Goal: Task Accomplishment & Management: Manage account settings

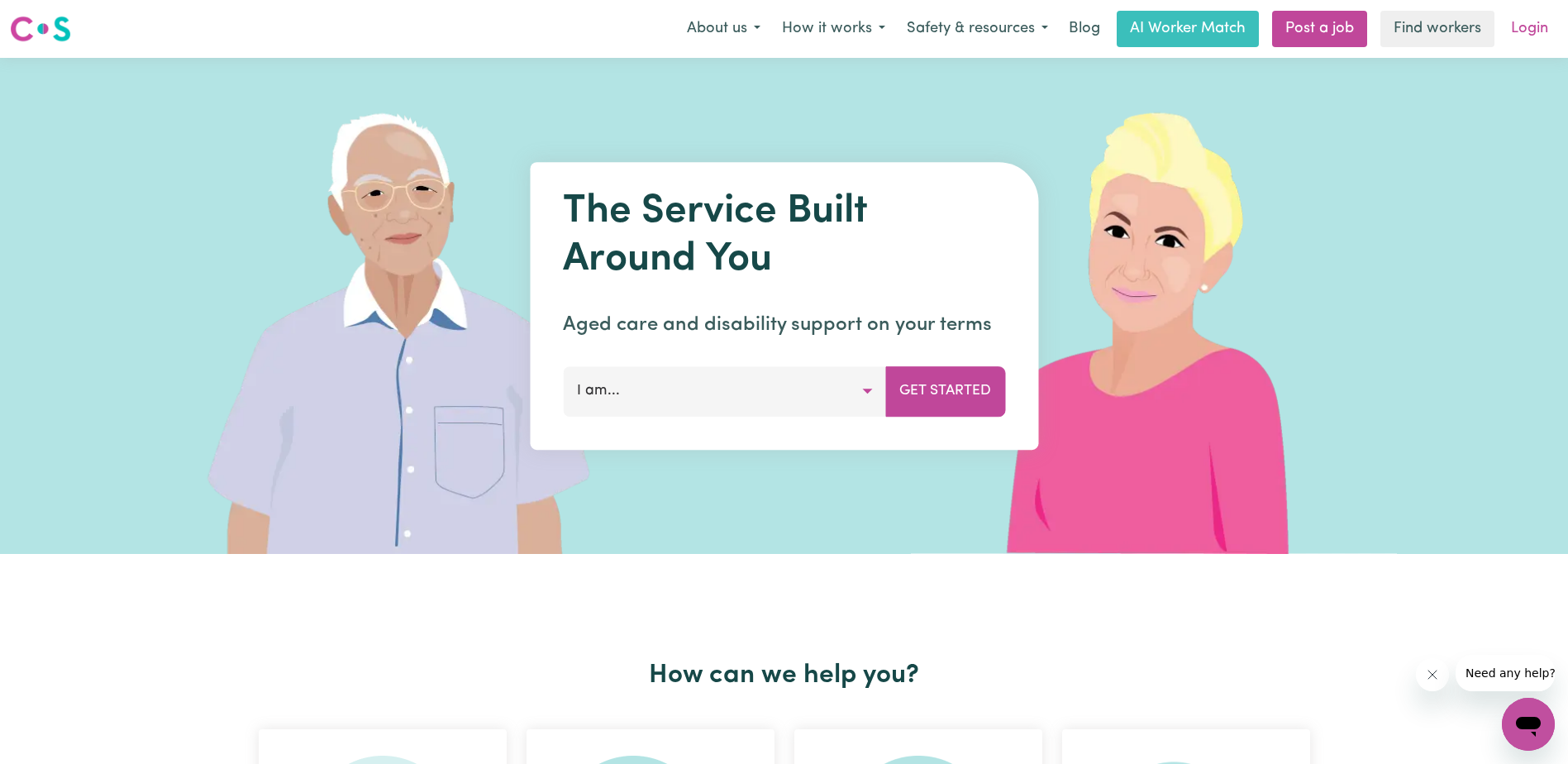
click at [1525, 30] on link "Login" at bounding box center [1529, 29] width 57 height 36
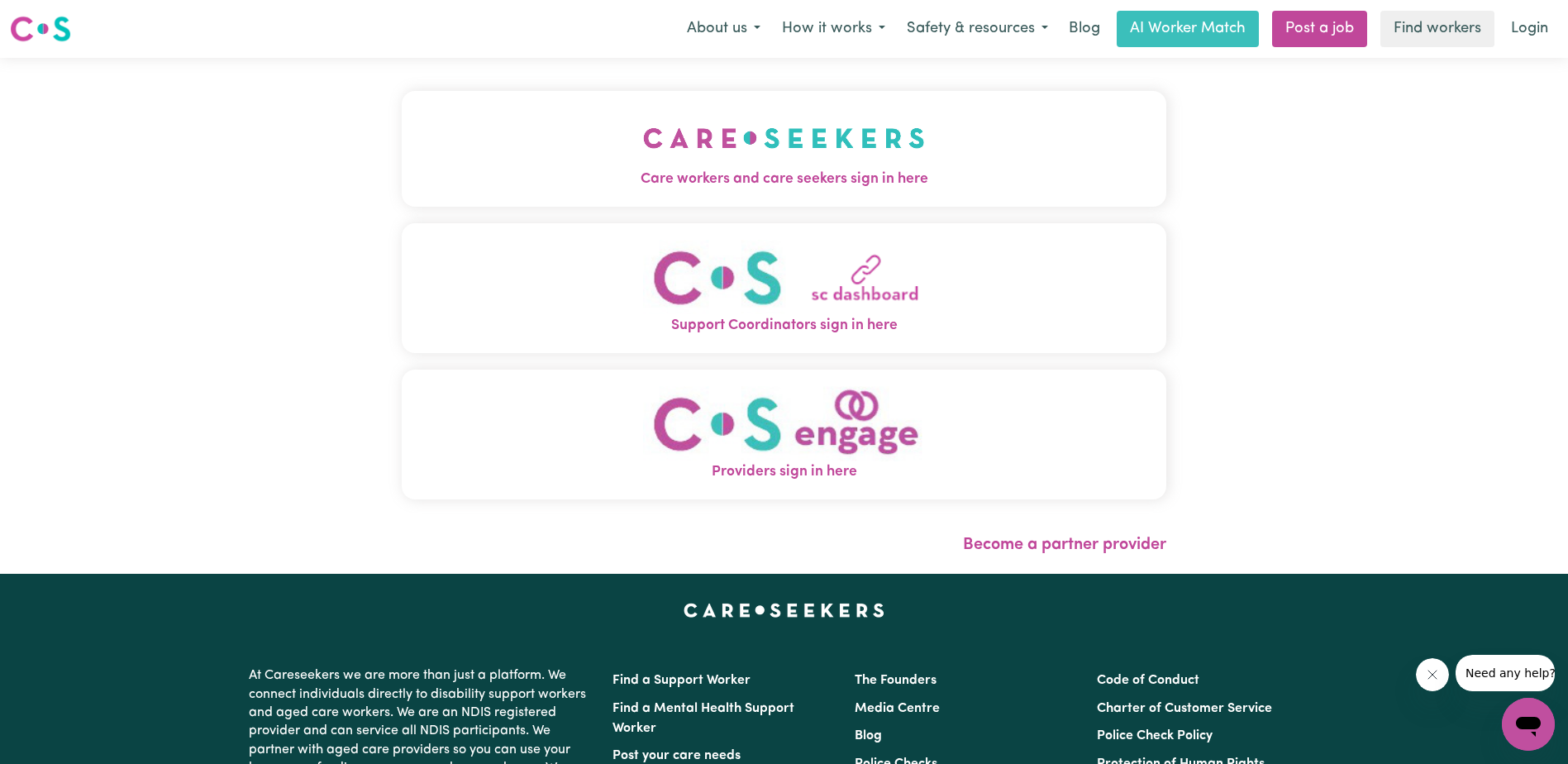
click at [830, 318] on span "Support Coordinators sign in here" at bounding box center [784, 326] width 764 height 22
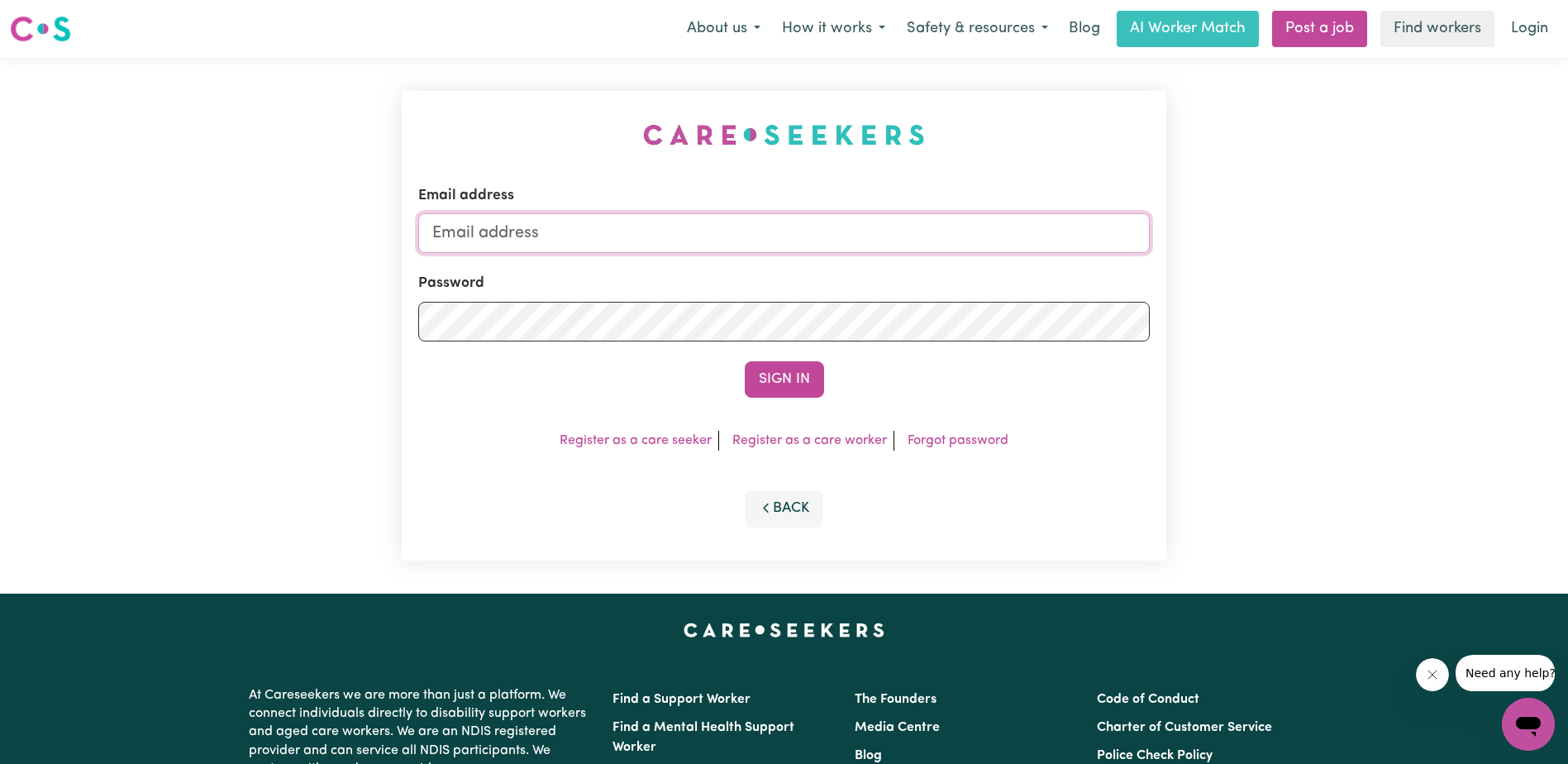
click at [749, 241] on input "Email address" at bounding box center [784, 234] width 731 height 40
type input "[PERSON_NAME][EMAIL_ADDRESS][DOMAIN_NAME]"
click at [806, 377] on button "Sign In" at bounding box center [785, 379] width 80 height 36
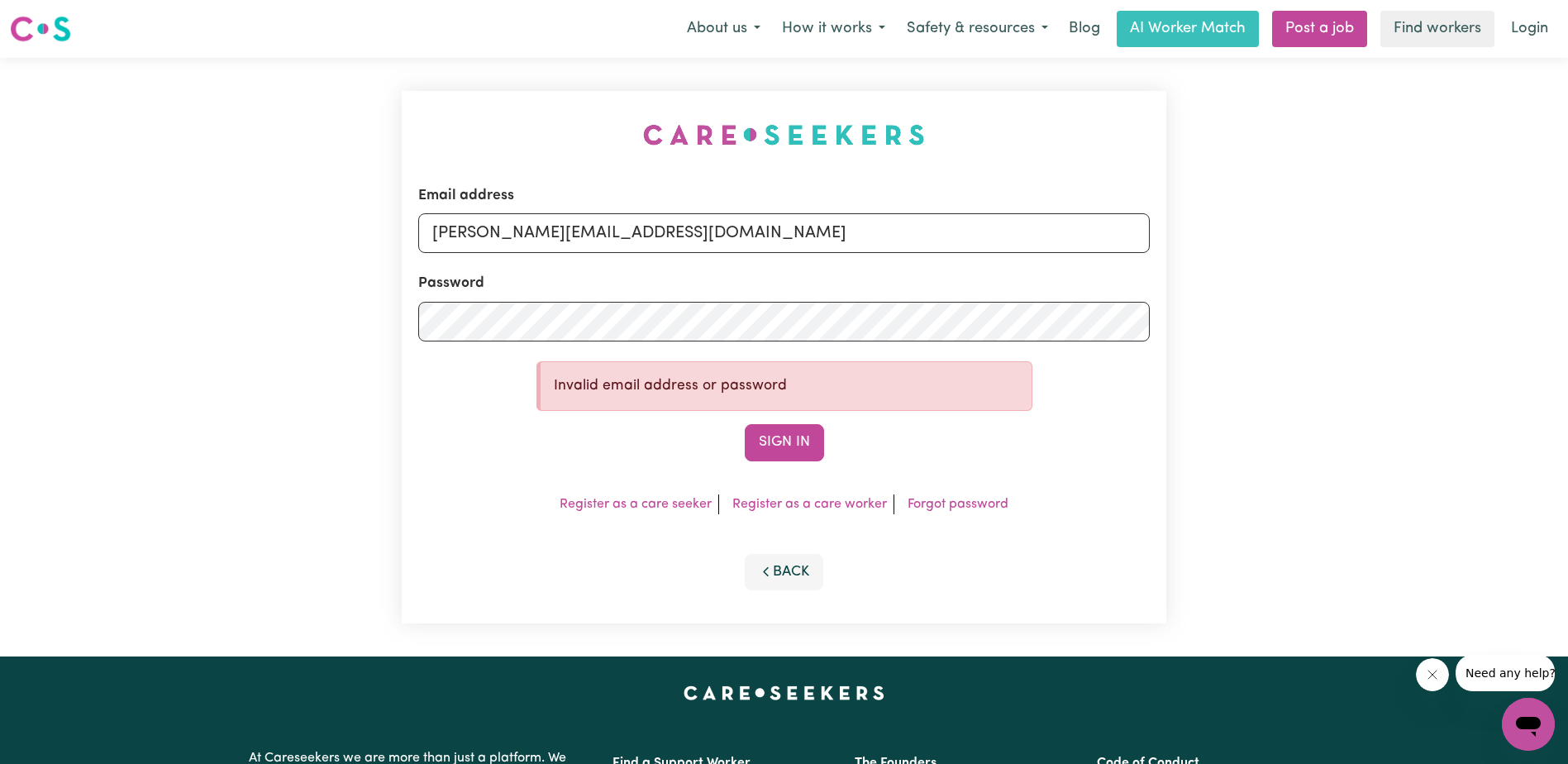
click at [677, 344] on form "Email address [PERSON_NAME][EMAIL_ADDRESS][DOMAIN_NAME] Password Invalid email …" at bounding box center [784, 322] width 731 height 276
click at [793, 443] on button "Sign In" at bounding box center [785, 442] width 80 height 36
click at [951, 507] on link "Forgot password" at bounding box center [957, 504] width 100 height 14
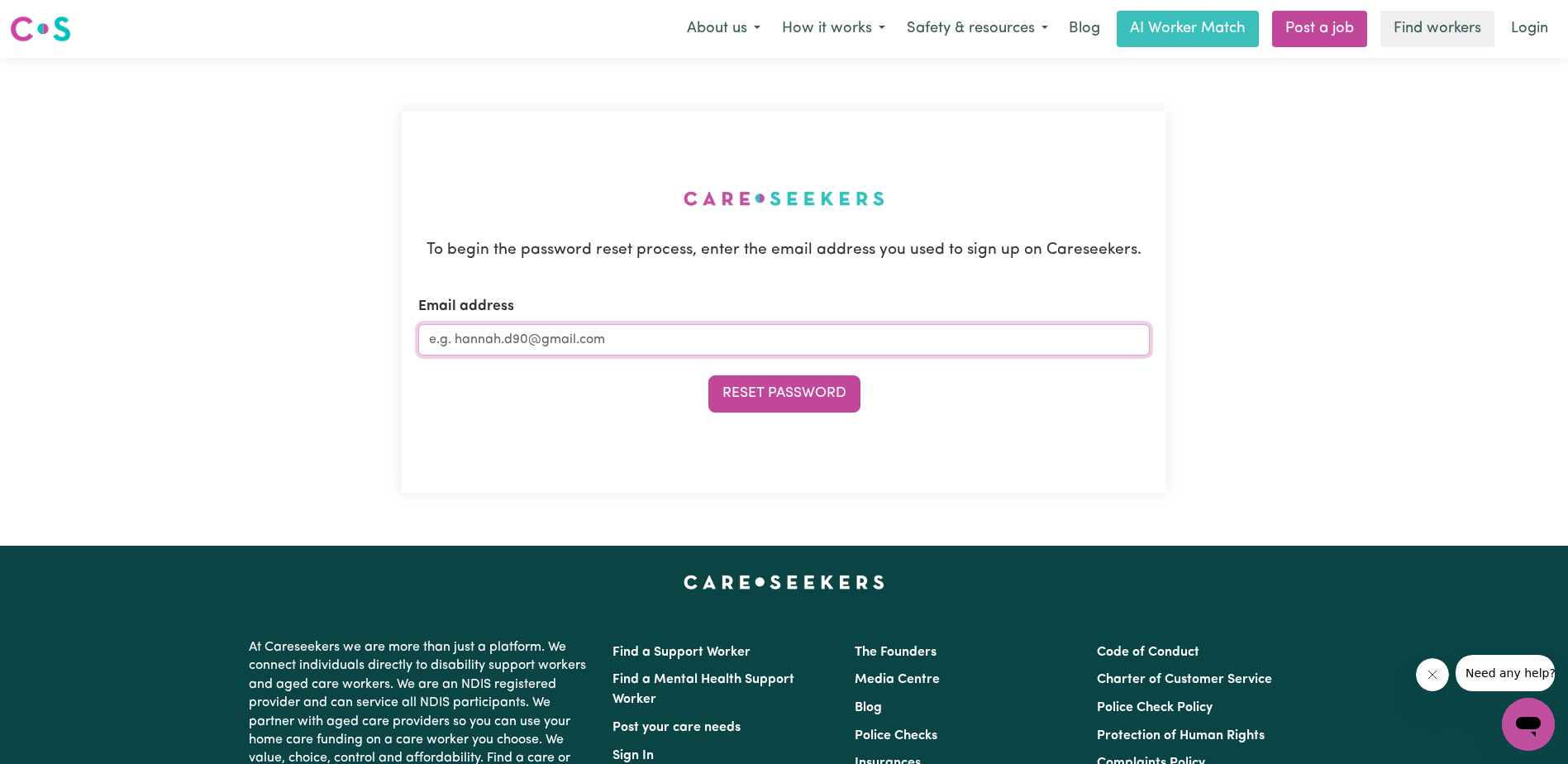
click at [642, 329] on input "Email address" at bounding box center [784, 339] width 731 height 32
click at [580, 339] on input "Email address" at bounding box center [784, 339] width 731 height 32
type input "[PERSON_NAME][EMAIL_ADDRESS][DOMAIN_NAME]"
click at [834, 381] on button "Reset Password" at bounding box center [784, 393] width 152 height 36
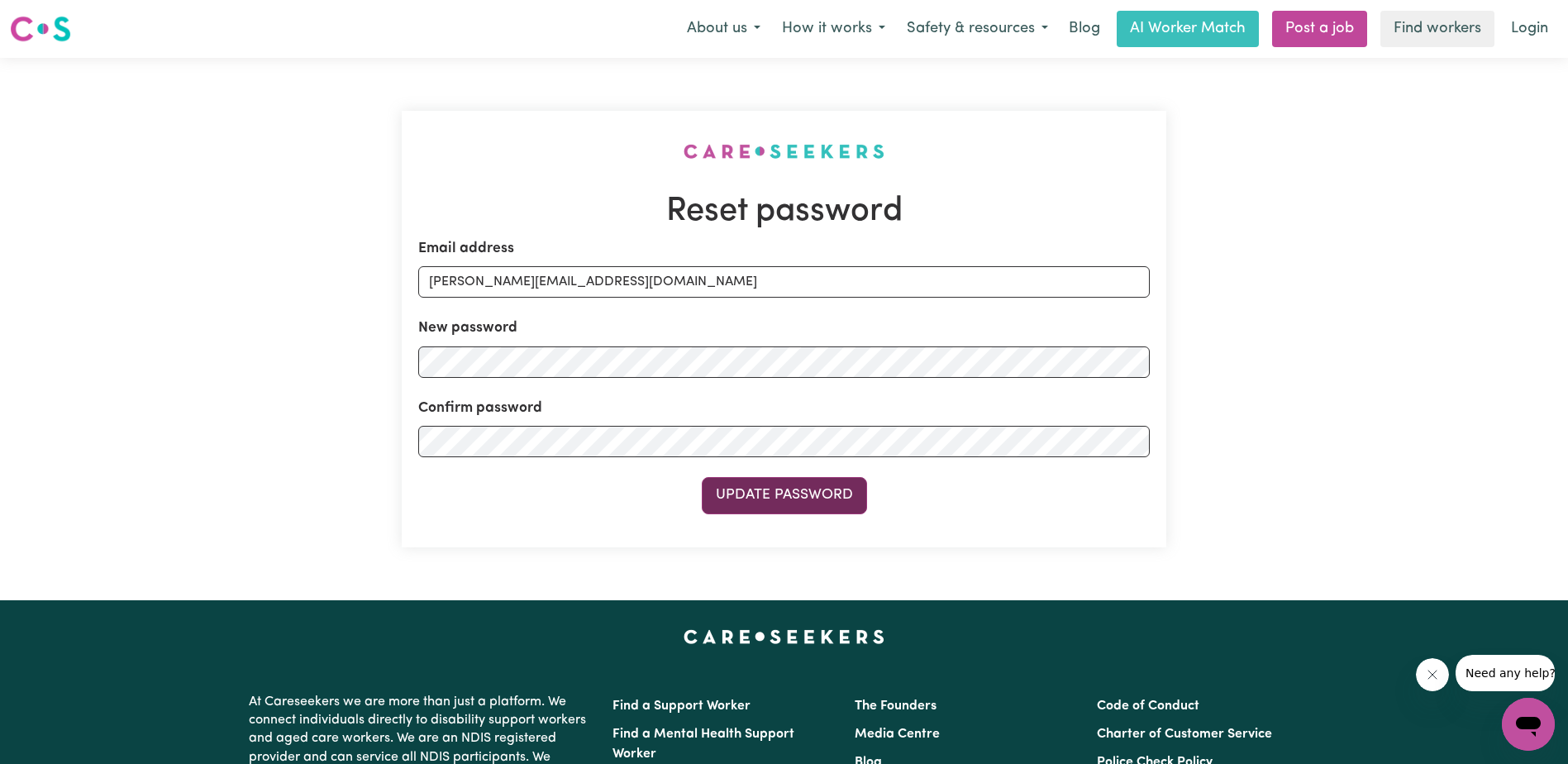
click at [798, 503] on button "Update Password" at bounding box center [784, 495] width 166 height 36
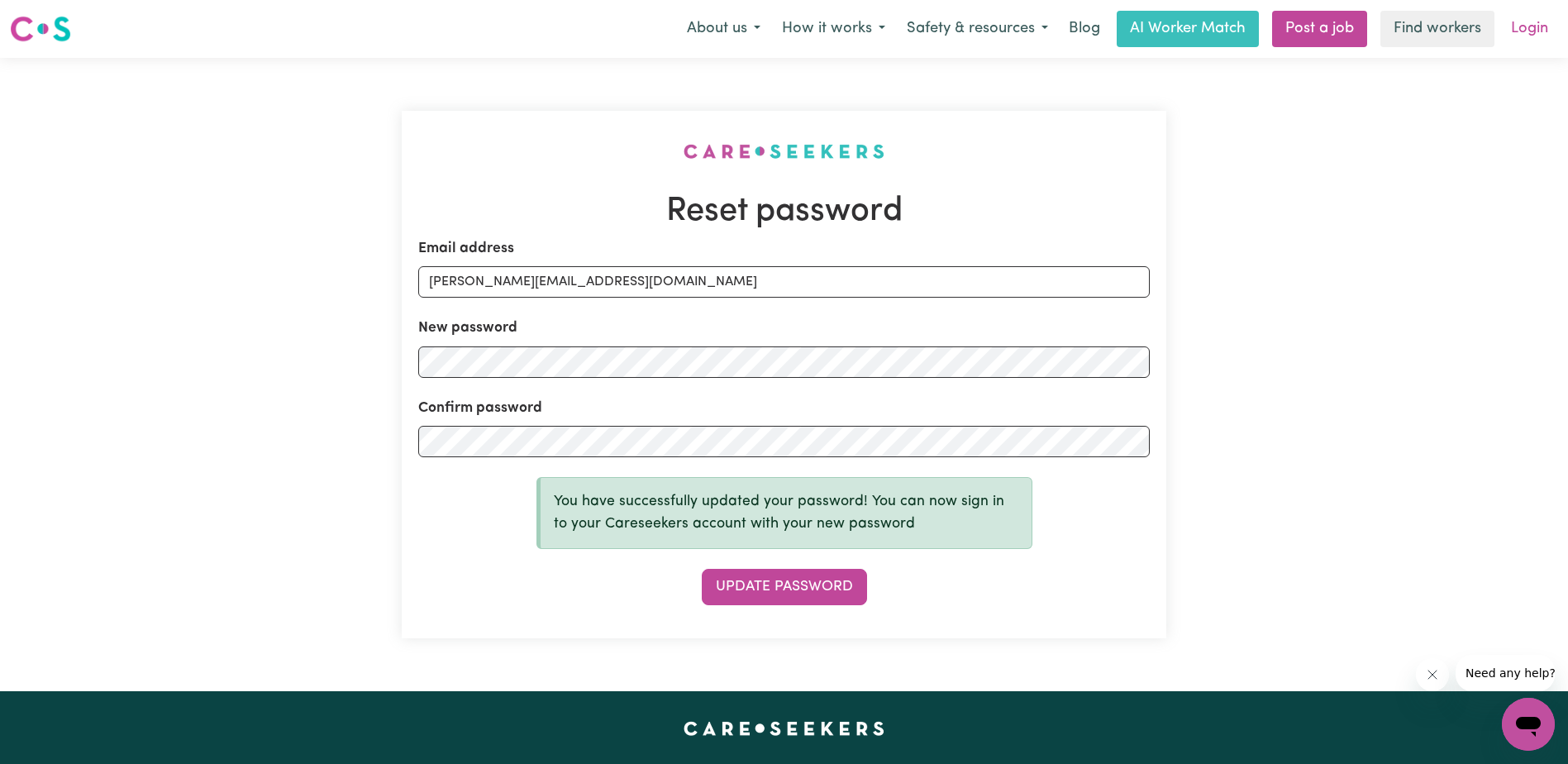
click at [1528, 29] on link "Login" at bounding box center [1529, 29] width 57 height 36
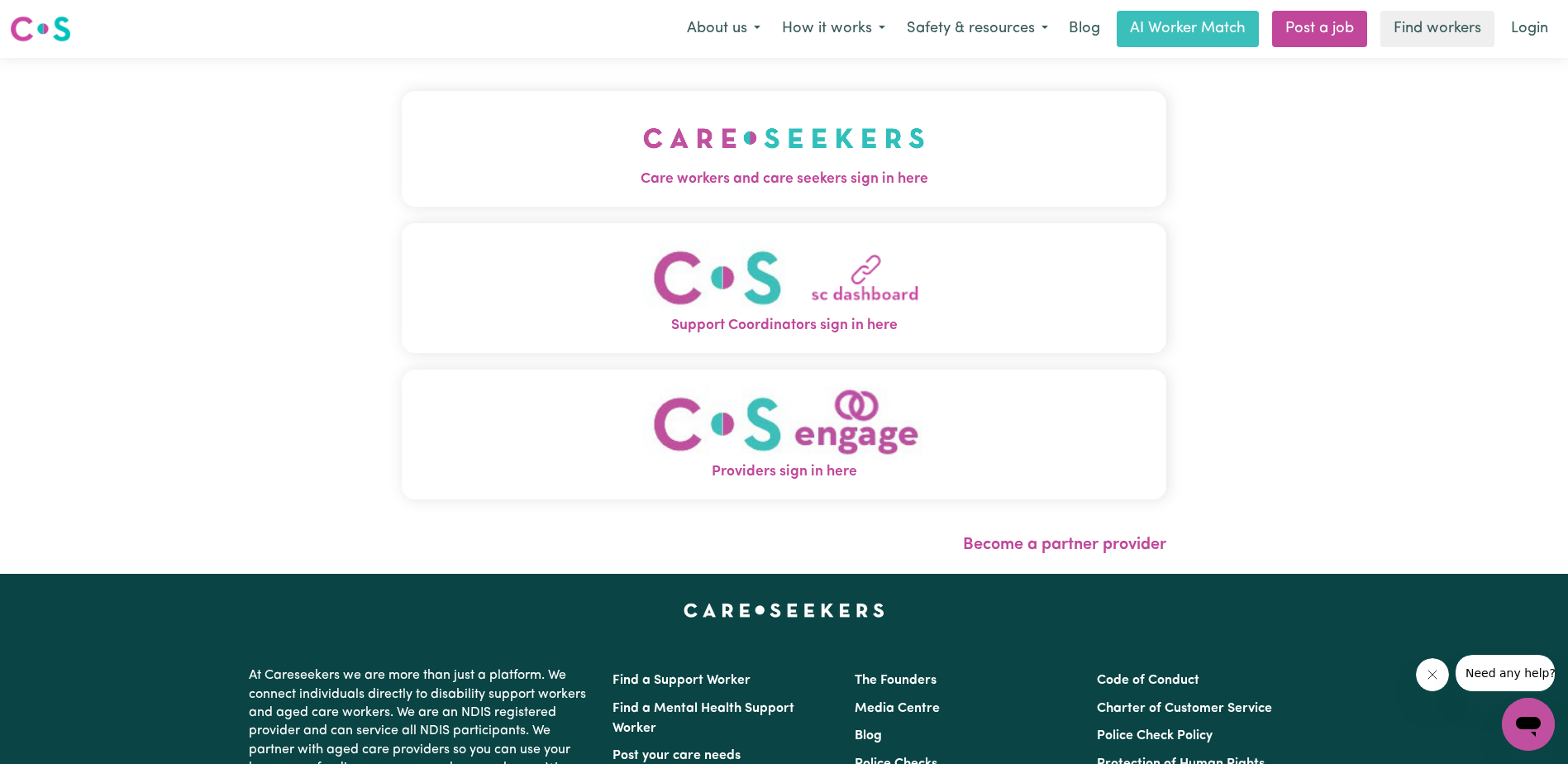
click at [685, 310] on img "Support Coordinators sign in here" at bounding box center [783, 277] width 282 height 75
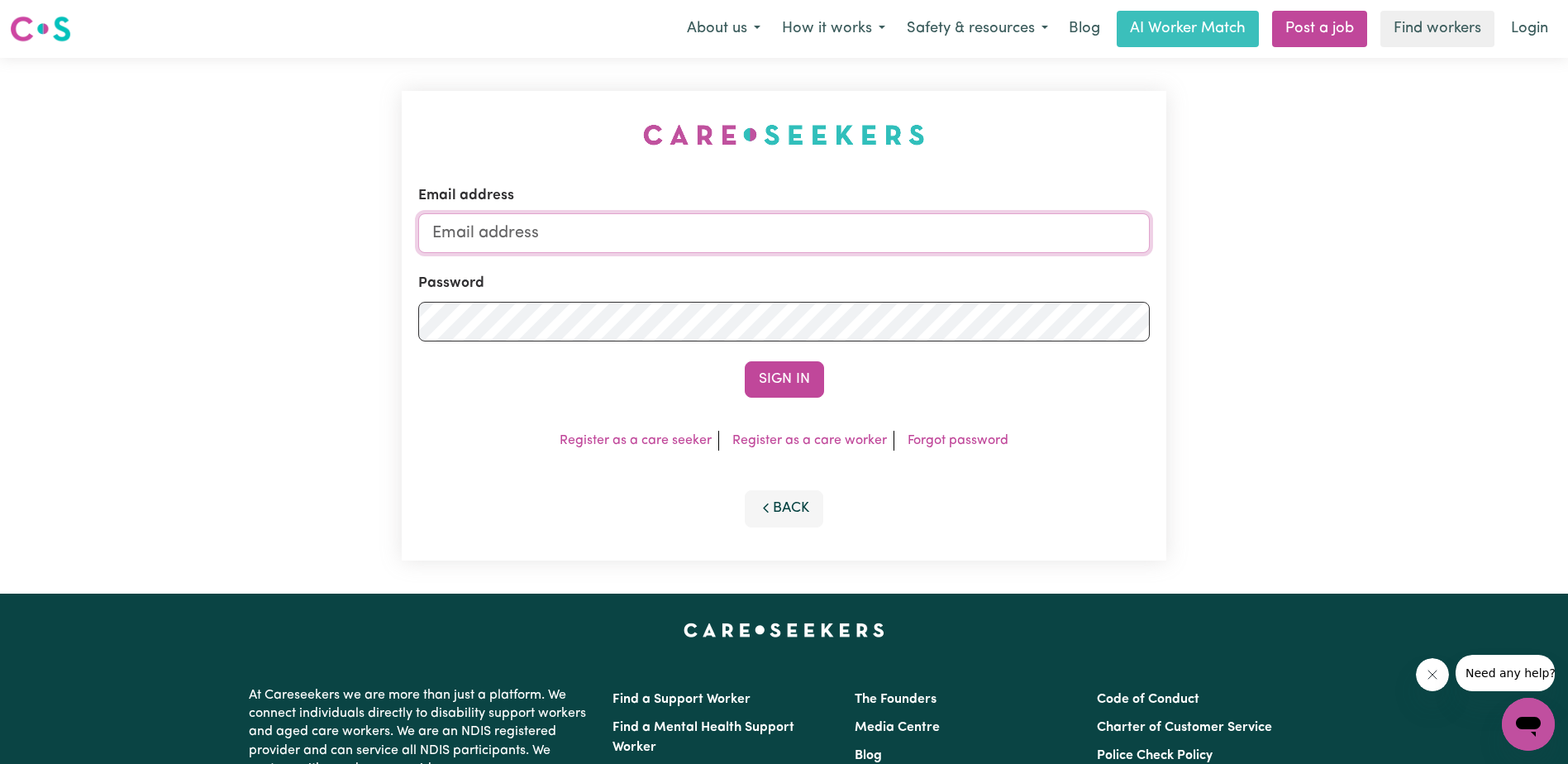
type input "[PERSON_NAME][EMAIL_ADDRESS][DOMAIN_NAME]"
click at [781, 383] on button "Sign In" at bounding box center [785, 379] width 80 height 36
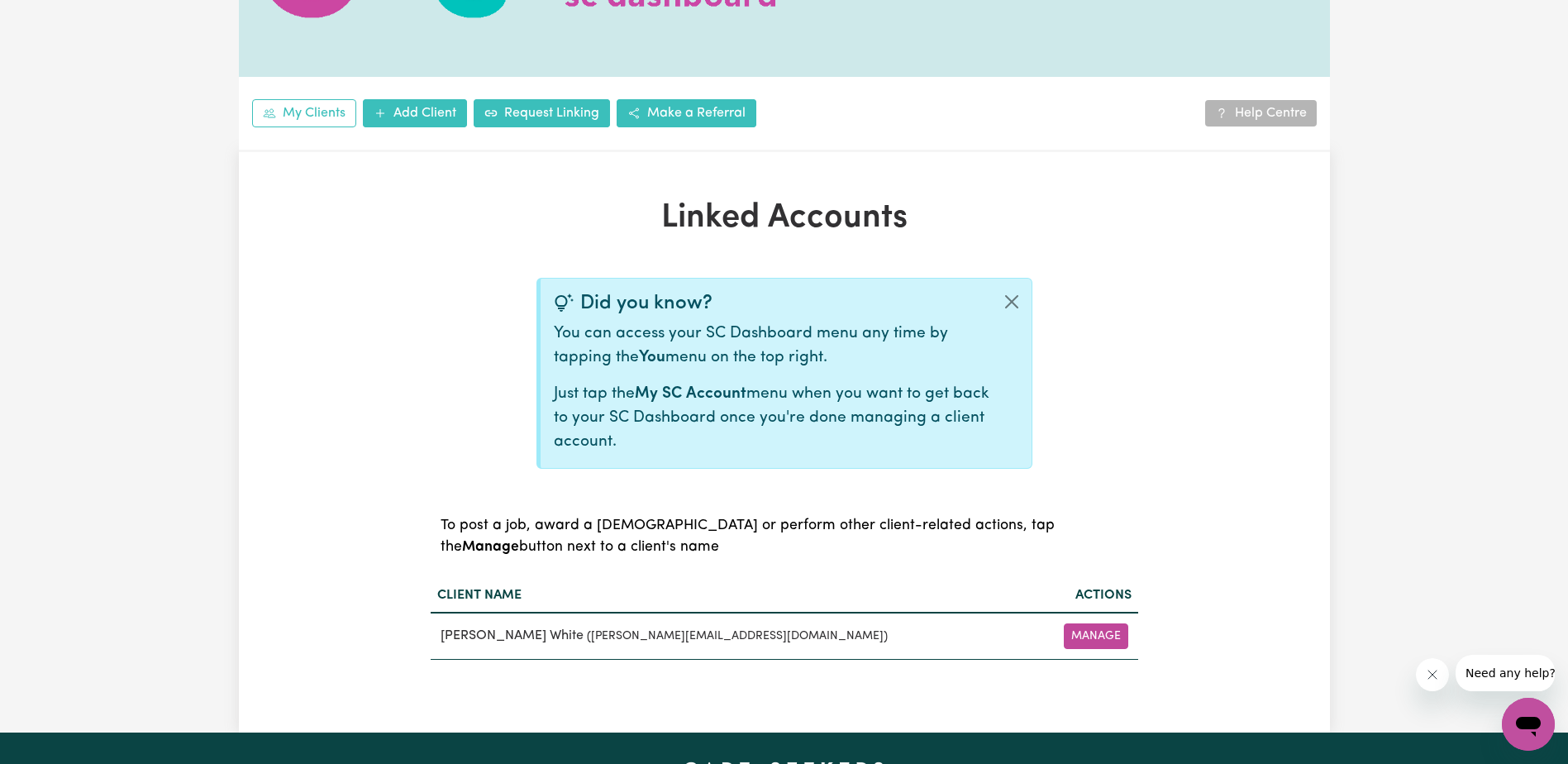
scroll to position [413, 0]
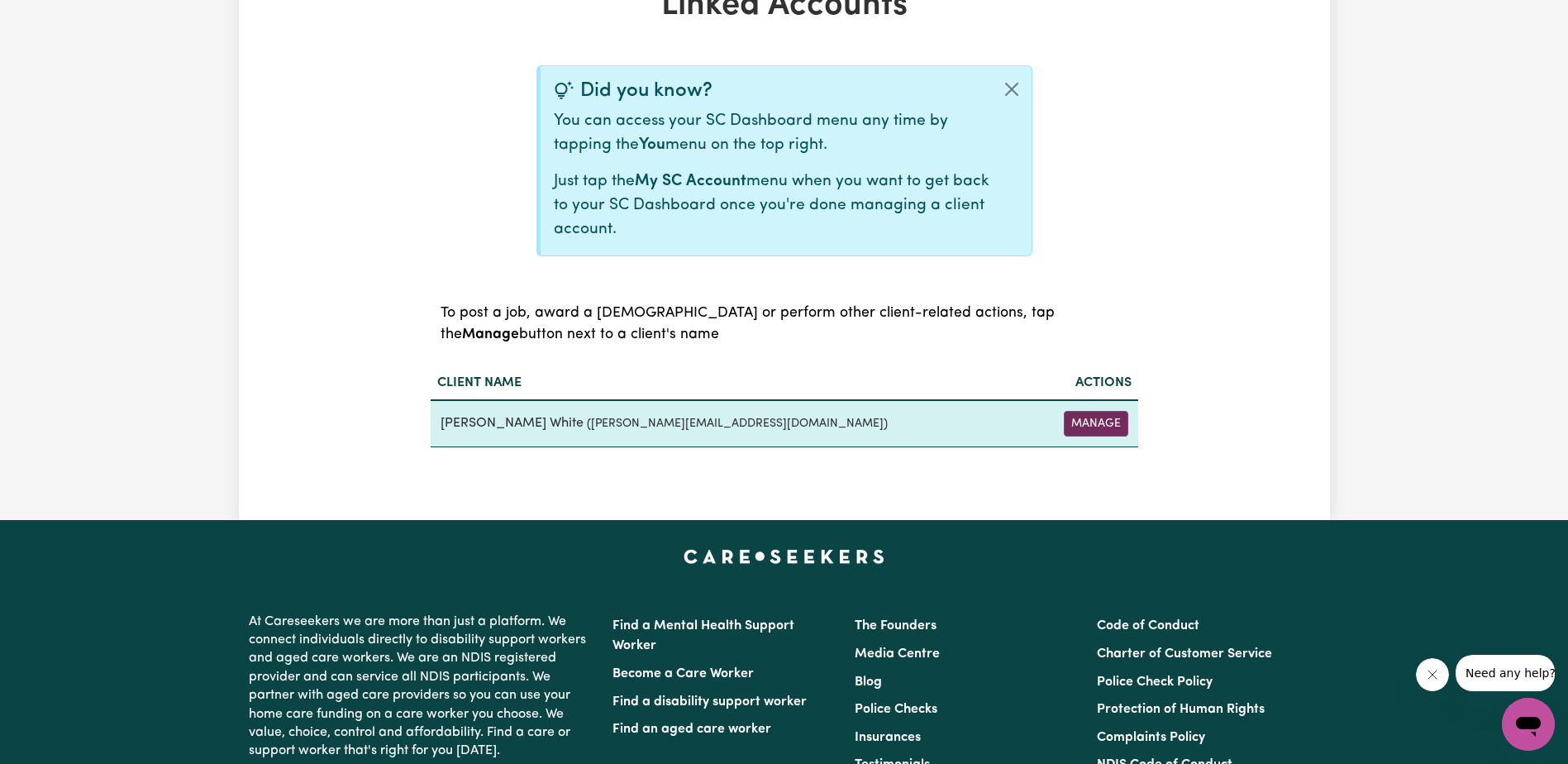
click at [1100, 429] on button "Manage" at bounding box center [1095, 424] width 64 height 25
